Goal: Task Accomplishment & Management: Use online tool/utility

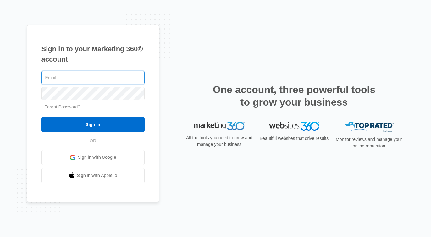
type input "[EMAIL_ADDRESS][PERSON_NAME][DOMAIN_NAME]"
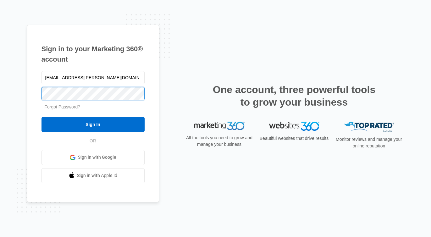
click at [93, 124] on input "Sign In" at bounding box center [92, 124] width 103 height 15
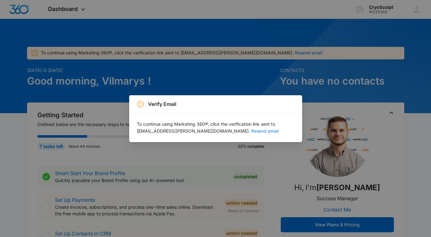
click at [251, 132] on button "Resend email" at bounding box center [264, 131] width 27 height 4
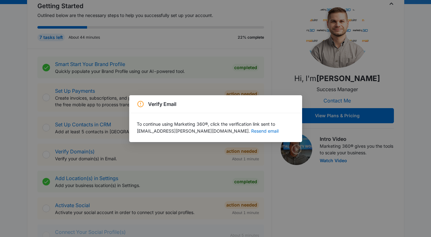
scroll to position [110, 0]
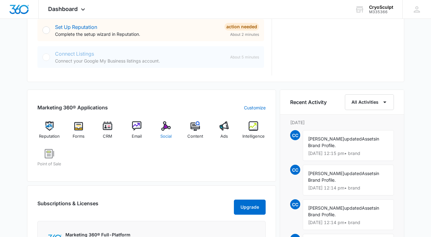
scroll to position [321, 0]
click at [168, 127] on img at bounding box center [165, 125] width 9 height 9
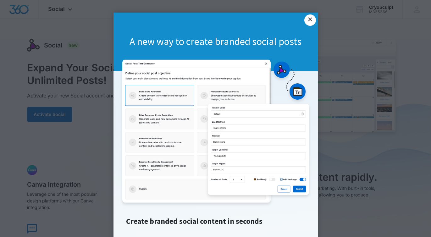
click at [309, 19] on link "×" at bounding box center [309, 19] width 11 height 11
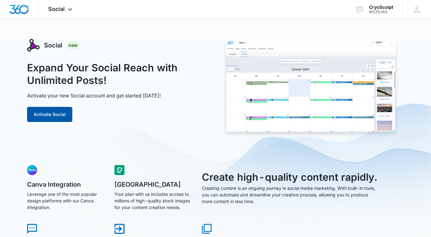
click at [53, 117] on button "Activate Social" at bounding box center [49, 114] width 45 height 15
